Goal: Transaction & Acquisition: Purchase product/service

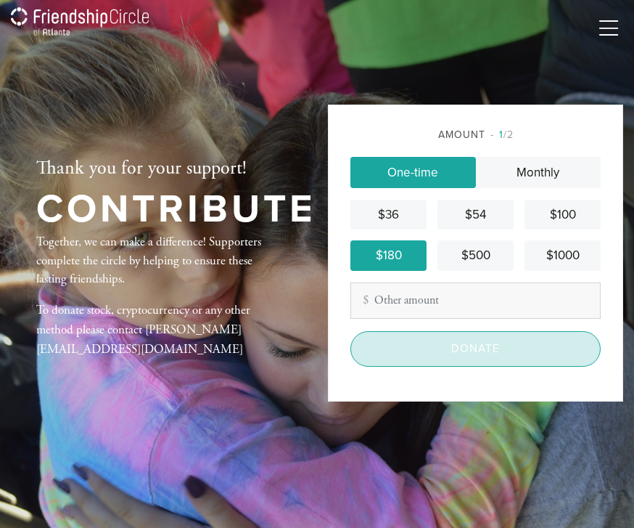
click at [476, 367] on input "Donate" at bounding box center [476, 349] width 250 height 36
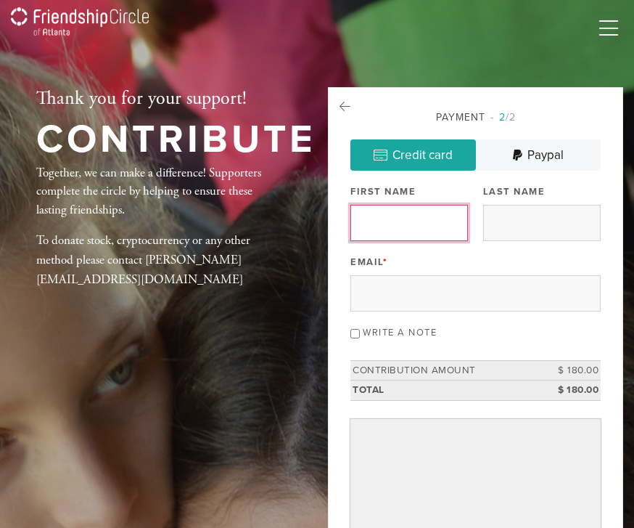
click at [399, 226] on input "First Name" at bounding box center [410, 223] width 118 height 36
type input "Charles"
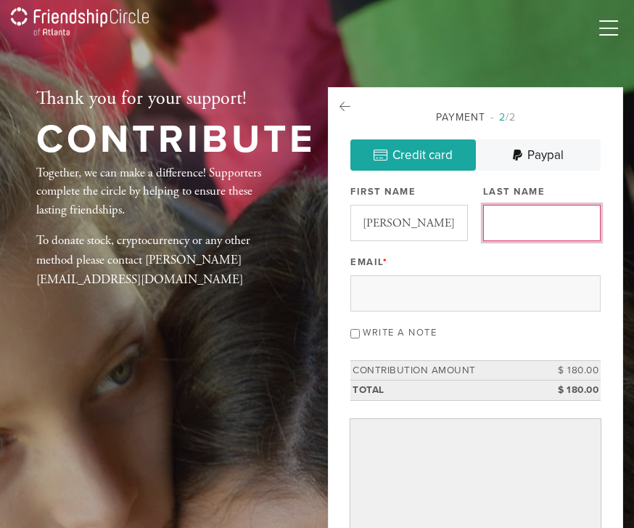
type input "Garfunkel"
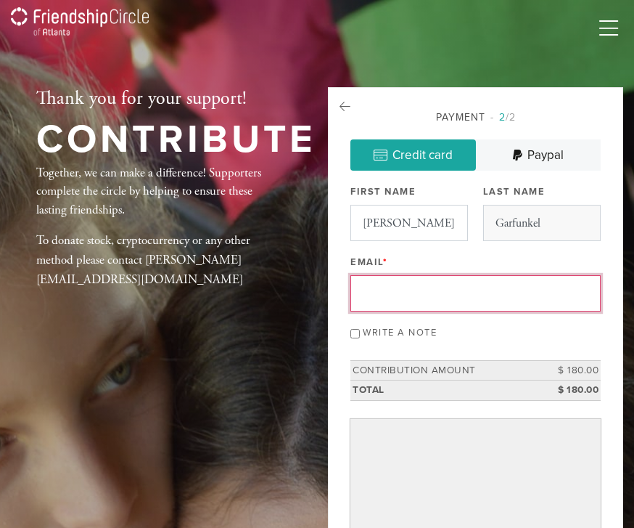
type input "cgarfunkel58@gmail.com"
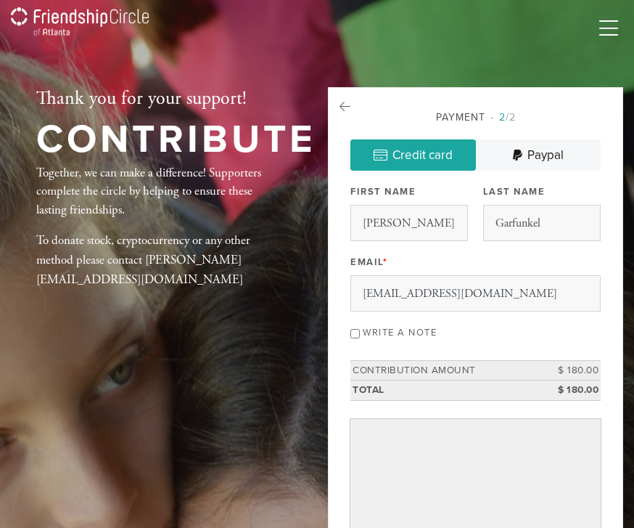
click at [356, 338] on input "Write a note" at bounding box center [355, 333] width 9 height 9
checkbox input "true"
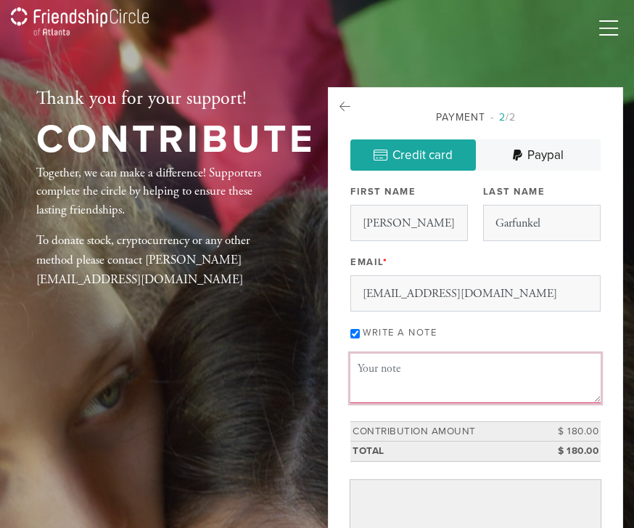
click at [430, 378] on textarea "Message or dedication" at bounding box center [476, 378] width 250 height 49
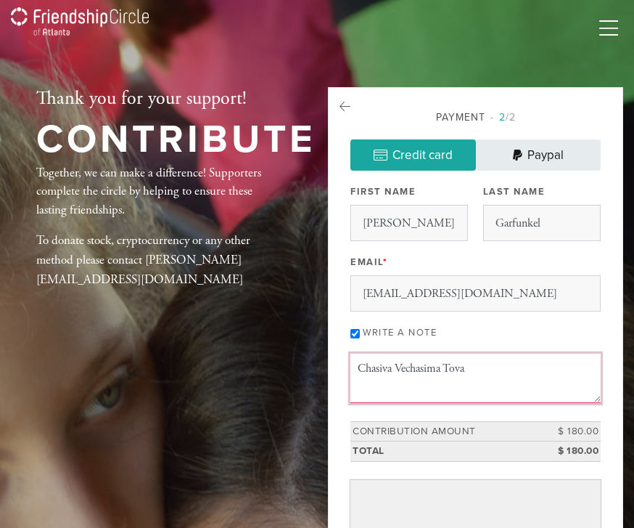
type textarea "Chasiva Vechasima Tova"
click at [542, 158] on link "Paypal" at bounding box center [539, 154] width 126 height 31
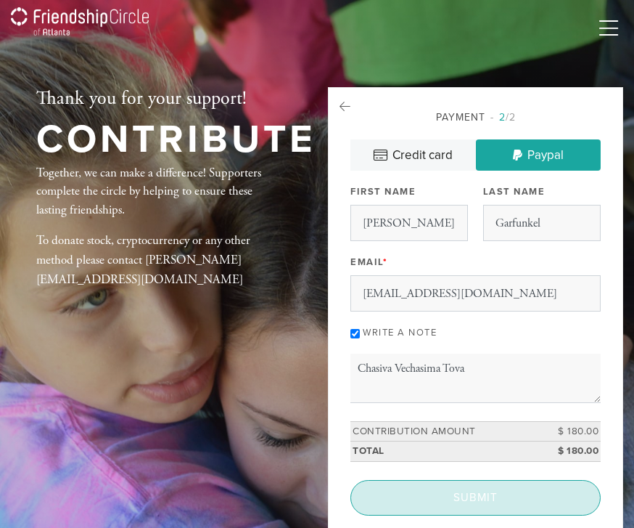
click at [467, 513] on input "Submit" at bounding box center [476, 498] width 250 height 36
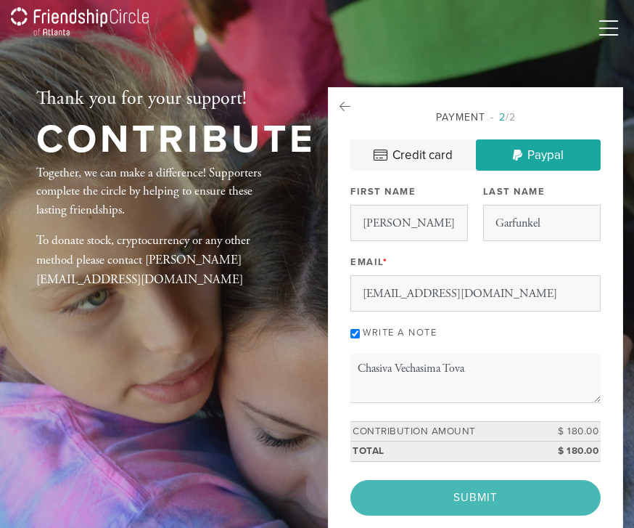
click at [483, 504] on div "< Previous Page Submit" at bounding box center [476, 498] width 250 height 36
click at [474, 494] on div "< Previous Page Submit" at bounding box center [476, 498] width 250 height 36
